Goal: Find specific page/section: Find specific page/section

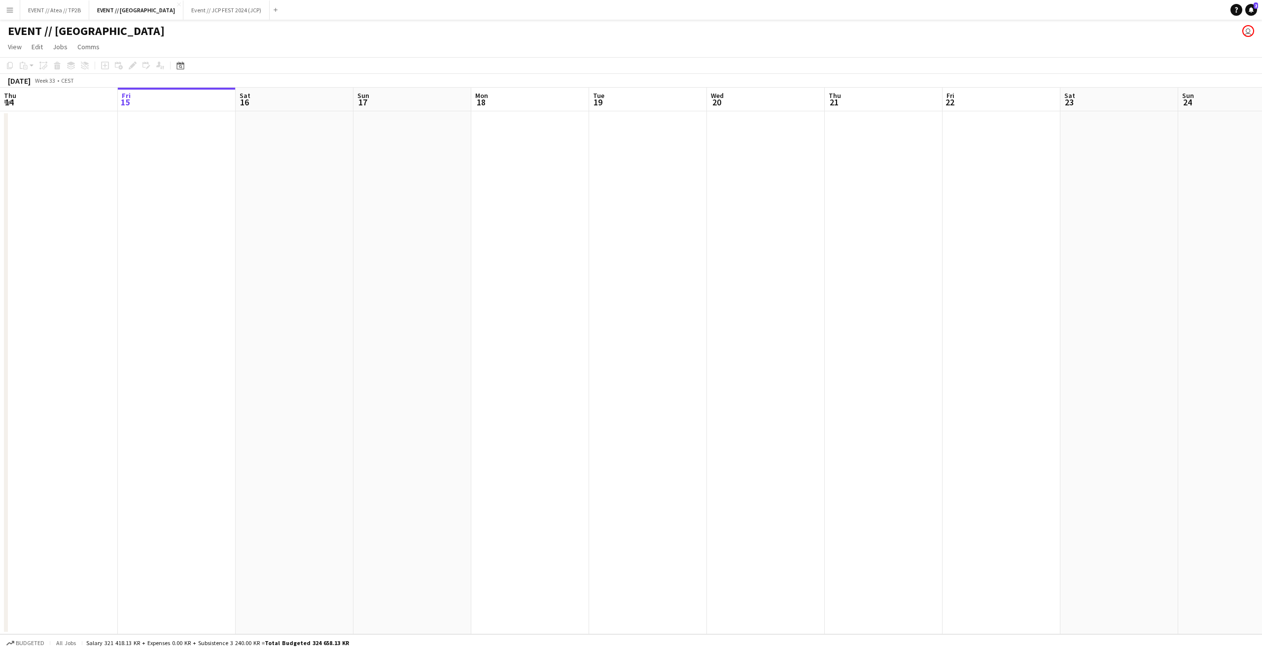
click at [1249, 34] on app-user-avatar "user" at bounding box center [1248, 31] width 12 height 12
click at [183, 8] on button "Event // JCP FEST 2024 (JCP) Close" at bounding box center [226, 9] width 86 height 19
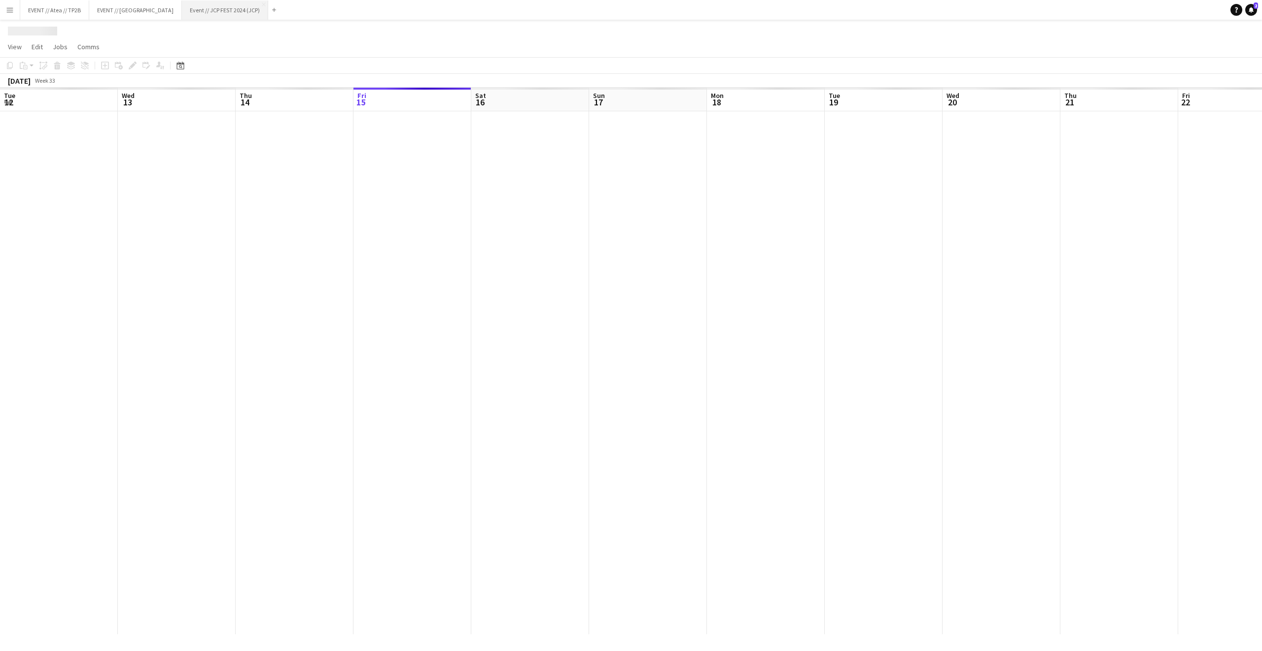
scroll to position [0, 236]
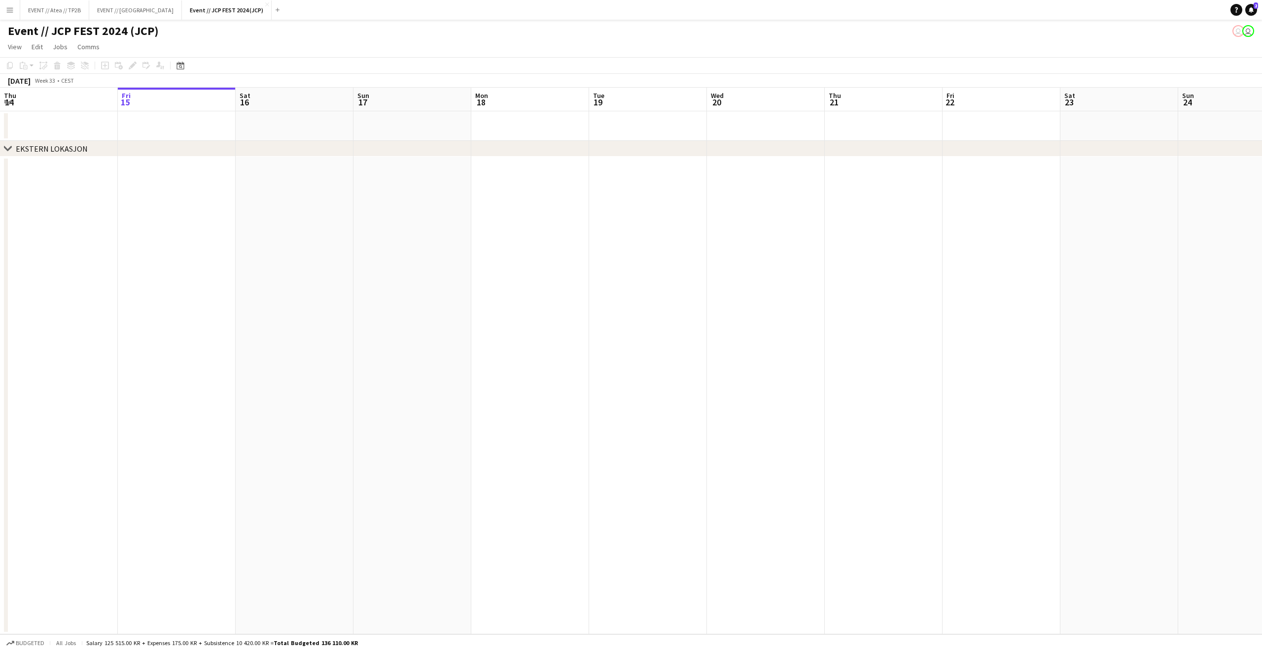
click at [6, 8] on app-icon "Menu" at bounding box center [10, 10] width 8 height 8
click at [131, 31] on link "Boards" at bounding box center [149, 34] width 99 height 20
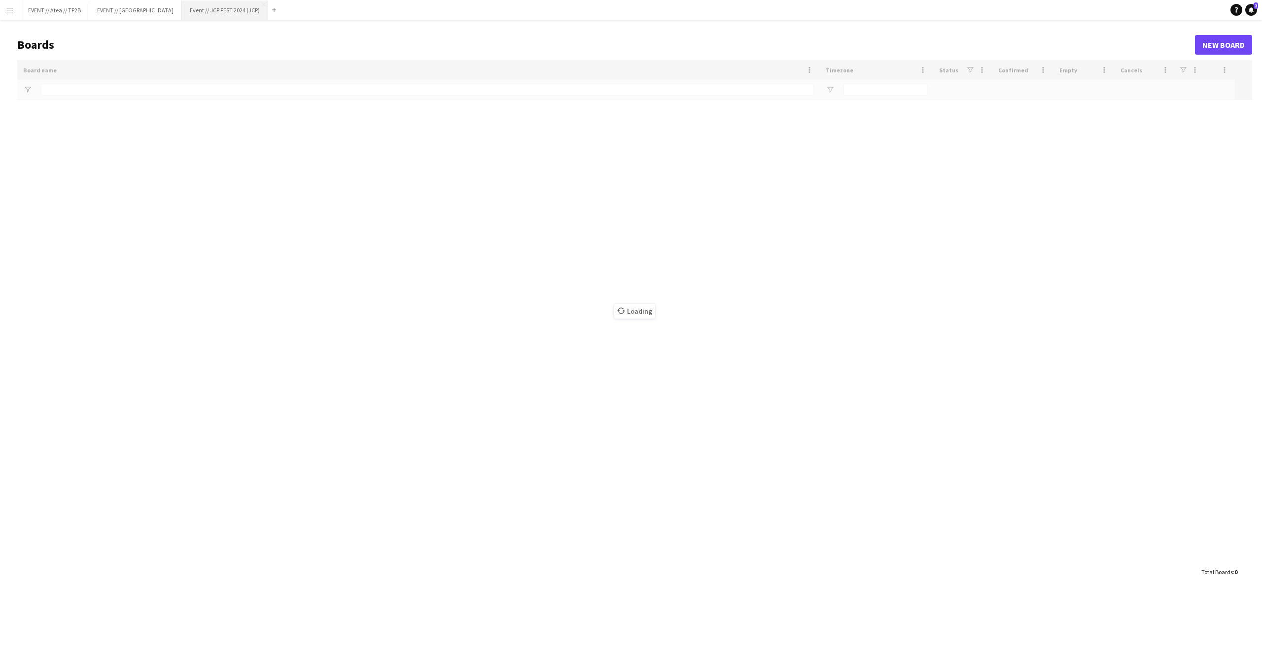
type input "**"
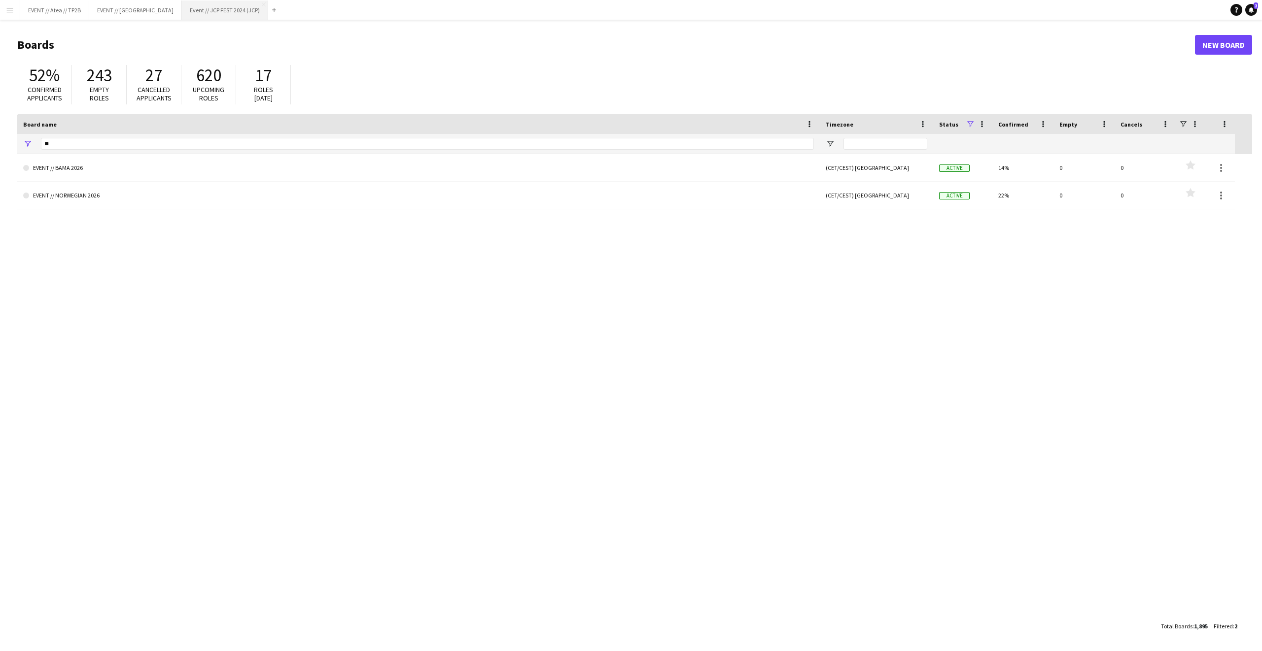
click at [182, 9] on button "Event // JCP FEST 2024 (JCP) Close" at bounding box center [225, 9] width 86 height 19
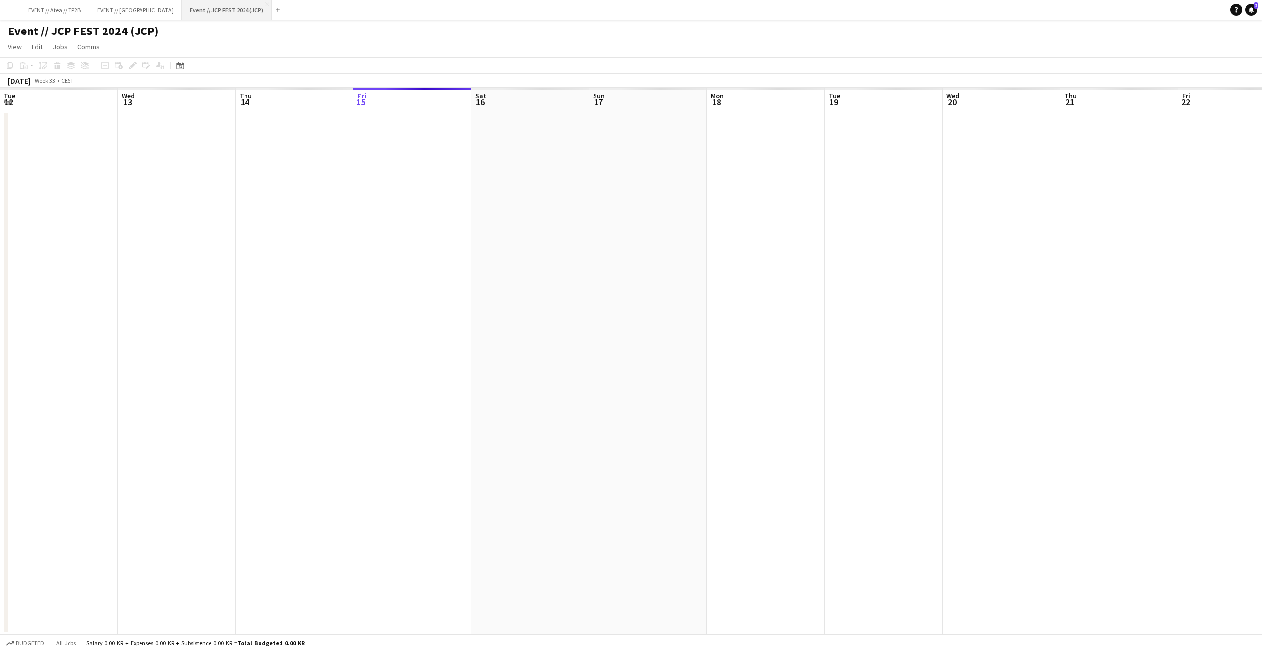
scroll to position [0, 236]
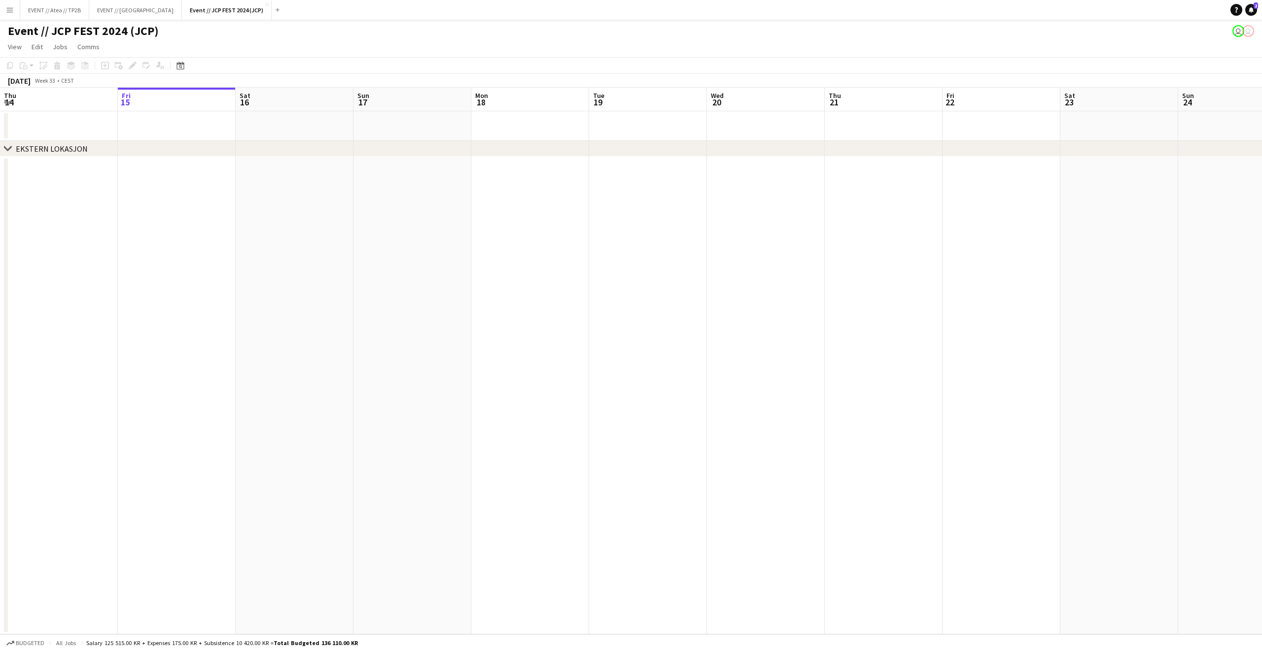
click at [31, 82] on div "[DATE]" at bounding box center [19, 81] width 23 height 10
click at [20, 83] on div "[DATE]" at bounding box center [19, 81] width 23 height 10
click at [179, 63] on icon at bounding box center [179, 66] width 7 height 8
click at [246, 103] on span "Previous month" at bounding box center [241, 100] width 20 height 20
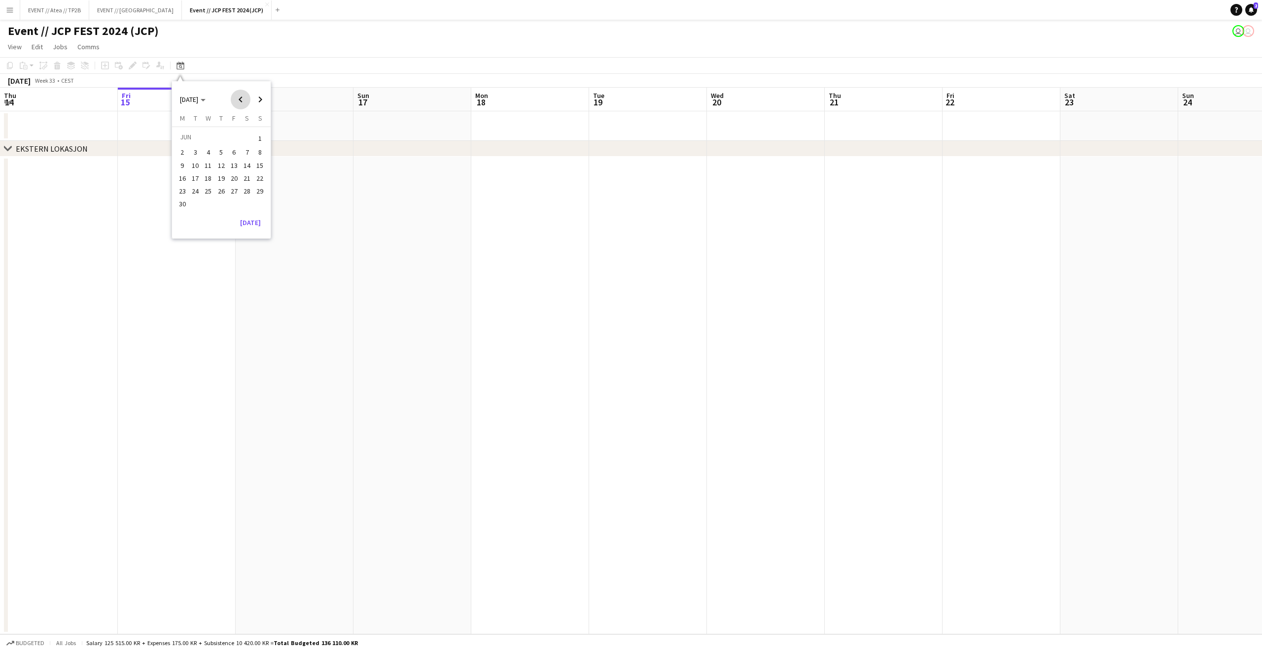
click at [246, 103] on span "Previous month" at bounding box center [241, 100] width 20 height 20
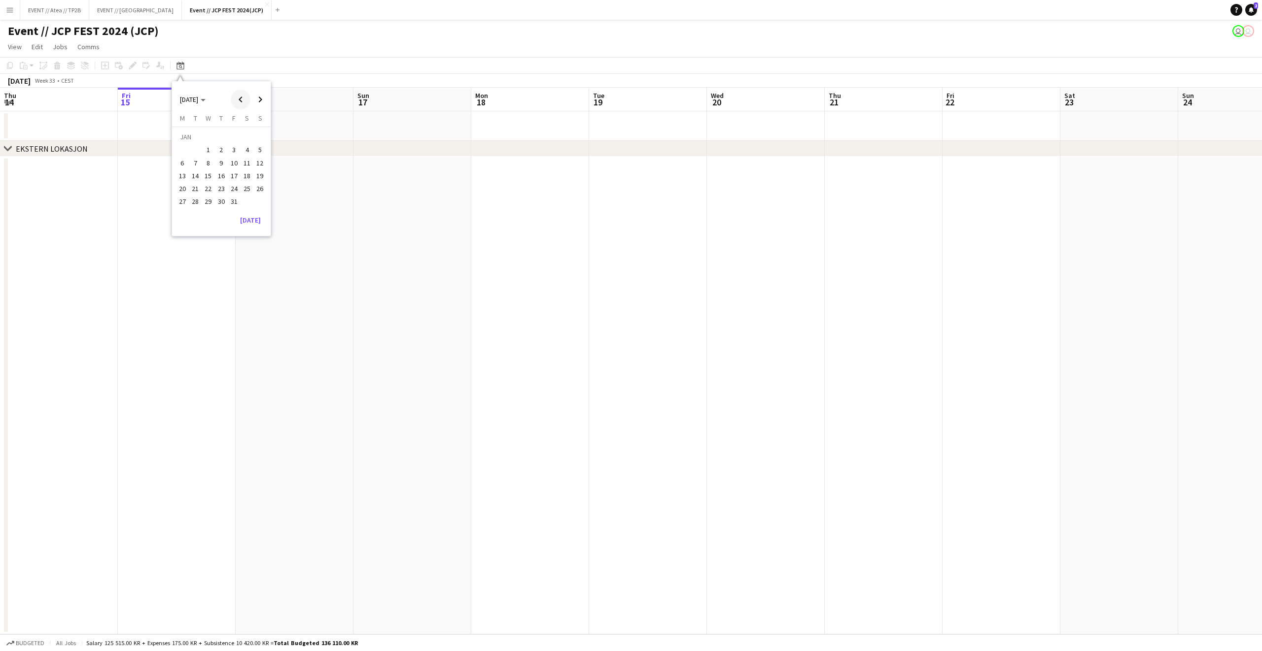
click at [246, 103] on span "Previous month" at bounding box center [241, 100] width 20 height 20
click at [260, 98] on span "Next month" at bounding box center [260, 100] width 20 height 20
click at [215, 152] on span "7" at bounding box center [221, 153] width 12 height 12
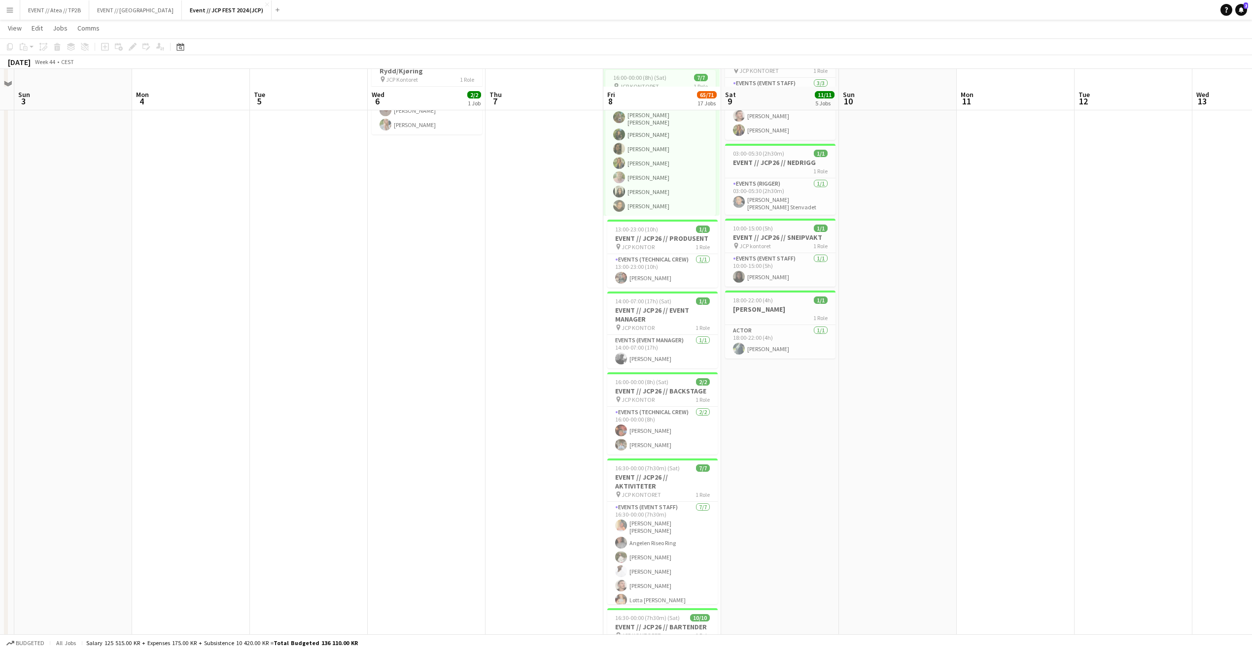
scroll to position [91, 0]
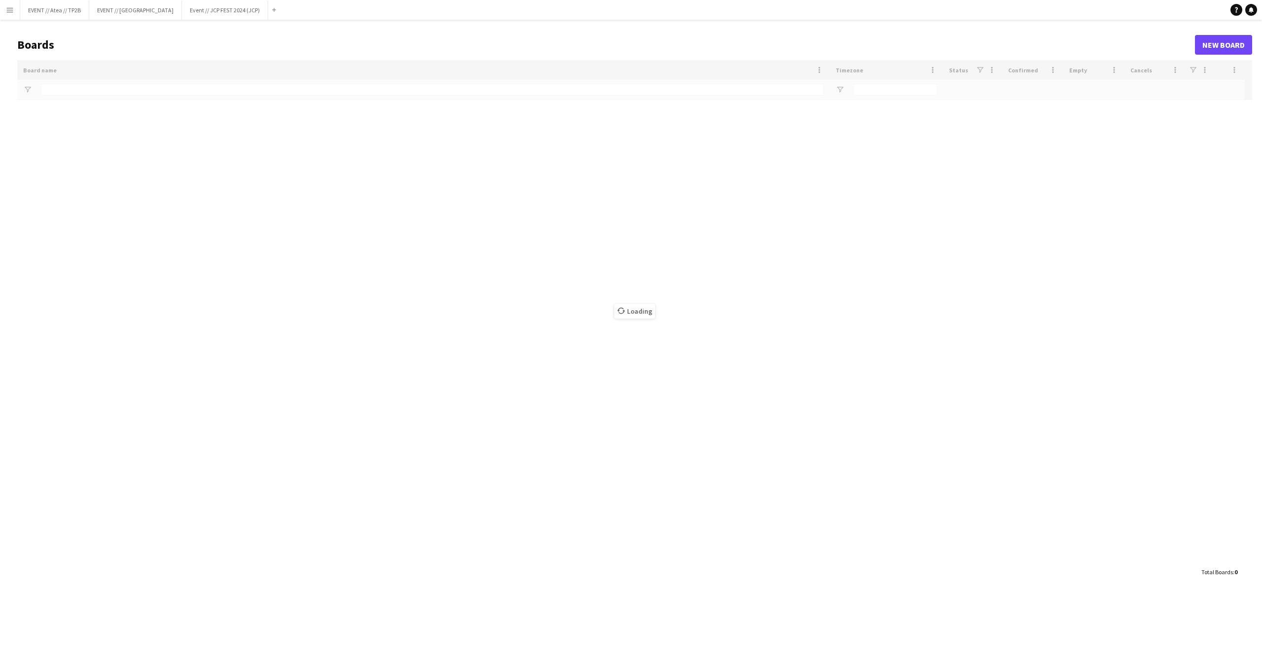
type input "**"
